Goal: Find specific page/section: Find specific page/section

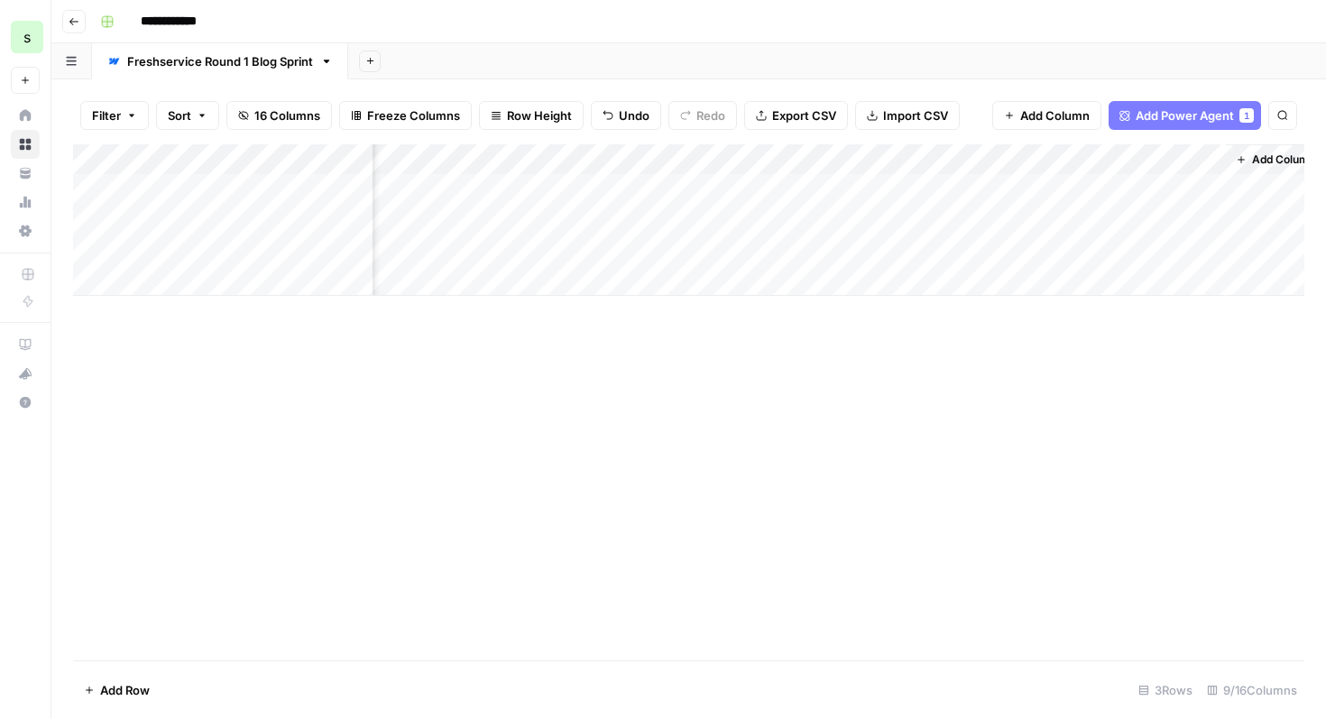
scroll to position [2543, 0]
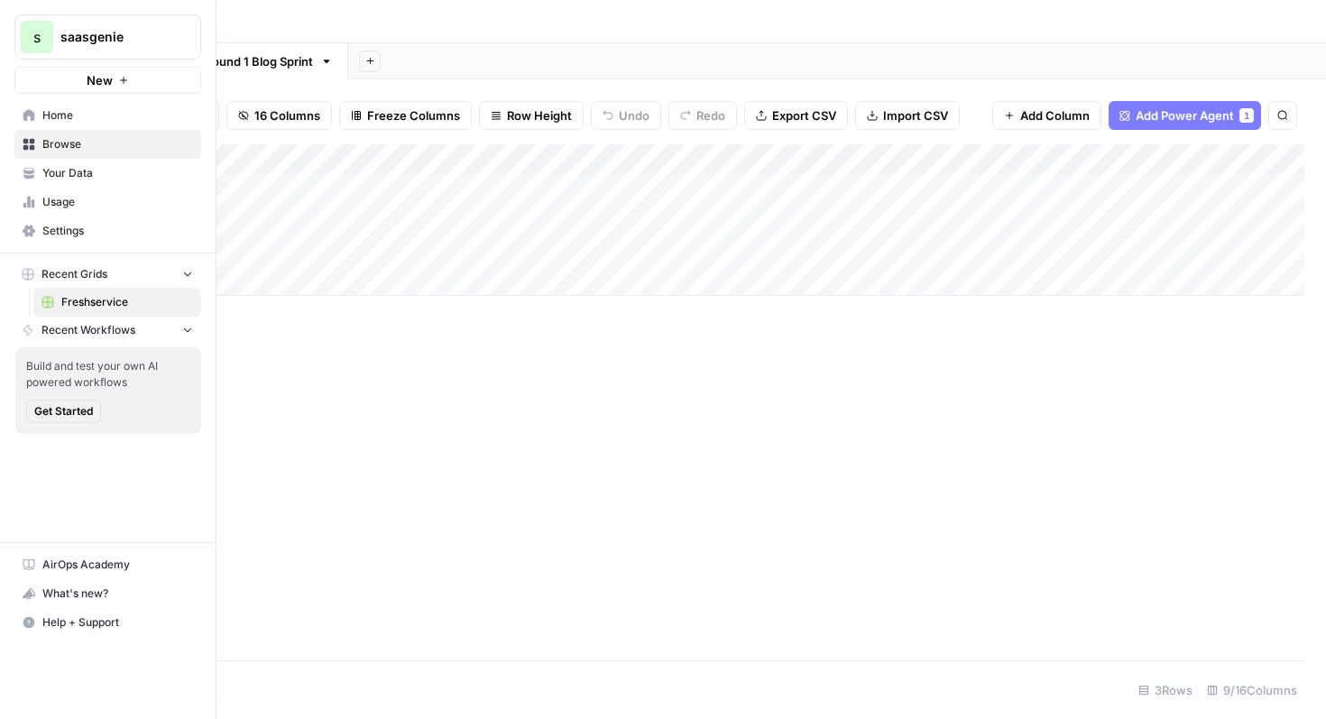
click at [19, 109] on link "Home" at bounding box center [107, 115] width 187 height 29
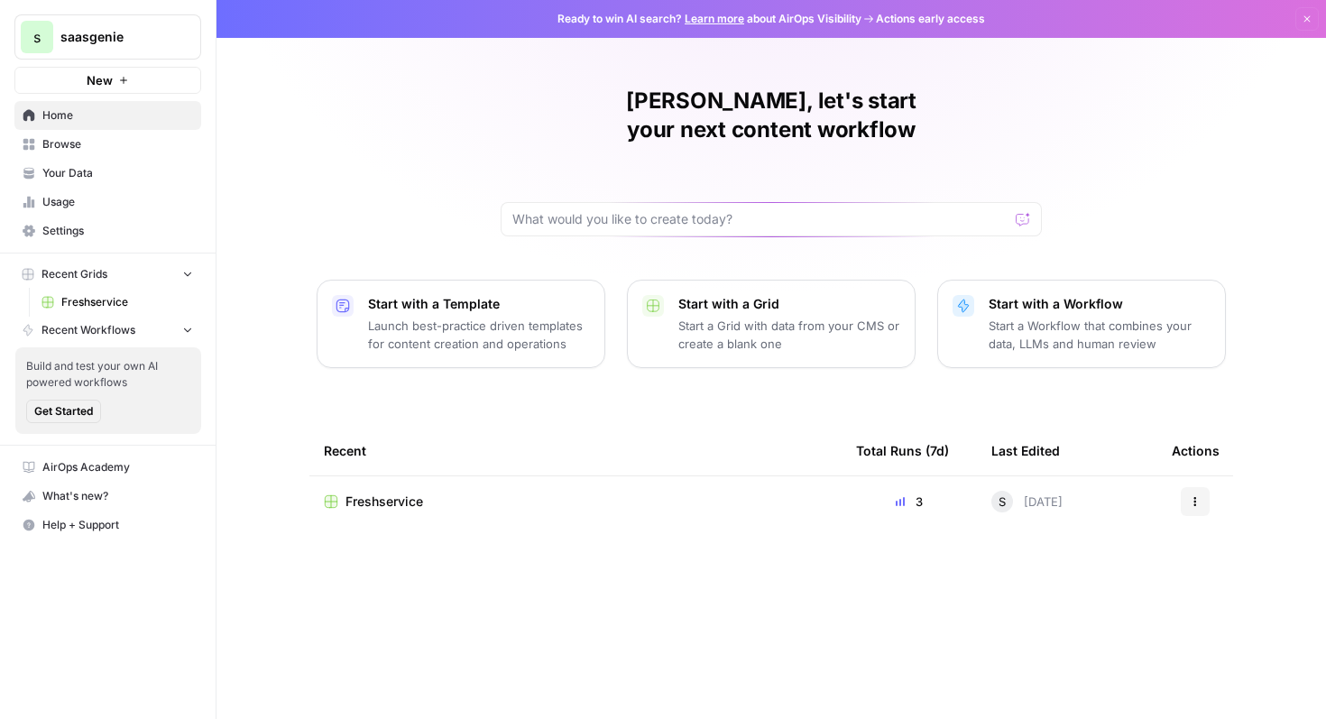
click at [395, 493] on span "Freshservice" at bounding box center [385, 502] width 78 height 18
